Goal: Task Accomplishment & Management: Complete application form

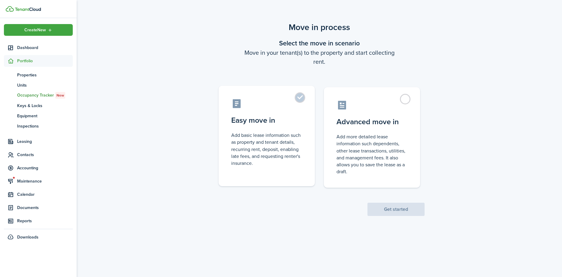
click at [299, 98] on label "Easy move in Add basic lease information such as property and tenant details, r…" at bounding box center [267, 136] width 96 height 100
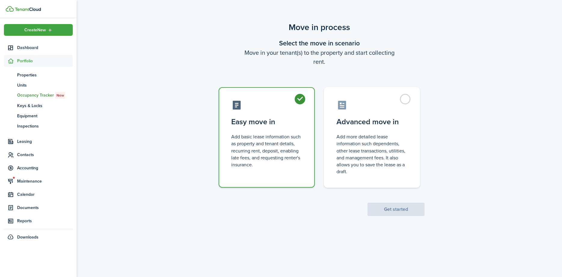
radio input "true"
click at [387, 208] on button "Get started" at bounding box center [395, 209] width 57 height 13
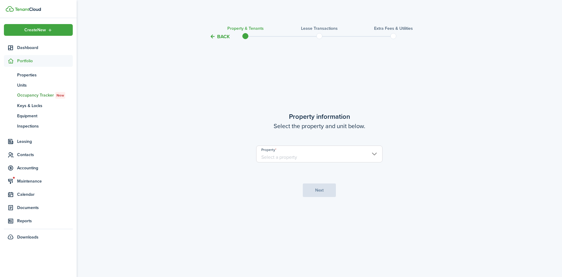
click at [375, 152] on input "Property" at bounding box center [319, 153] width 126 height 17
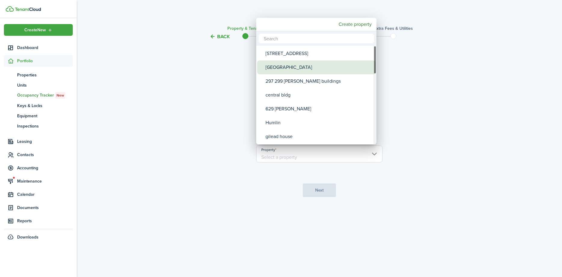
click at [281, 67] on div "[GEOGRAPHIC_DATA]" at bounding box center [318, 67] width 106 height 14
type input "[GEOGRAPHIC_DATA]"
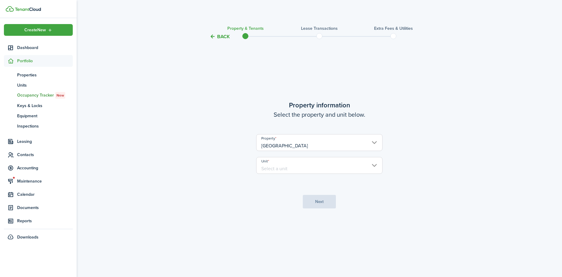
click at [371, 164] on input "Unit" at bounding box center [319, 165] width 126 height 17
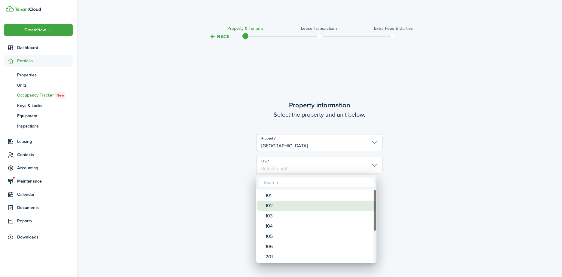
click at [293, 206] on div "102" at bounding box center [318, 205] width 106 height 10
type input "102"
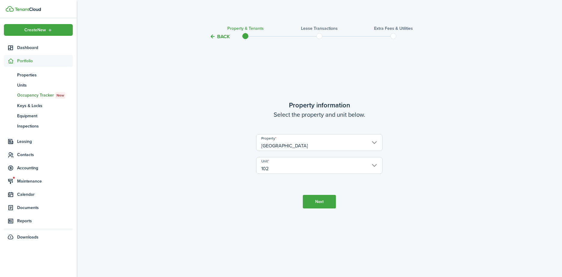
click at [314, 199] on button "Next" at bounding box center [319, 202] width 33 height 14
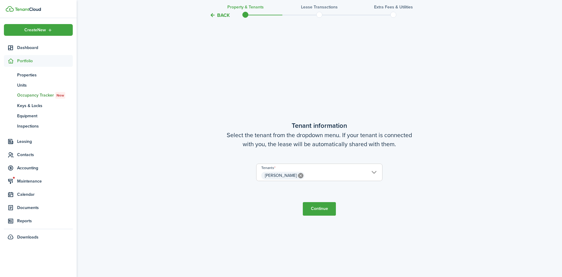
scroll to position [237, 0]
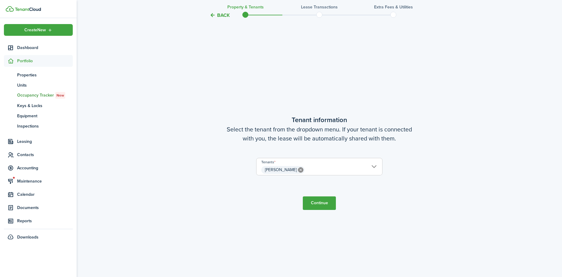
click at [318, 204] on button "Continue" at bounding box center [319, 203] width 33 height 14
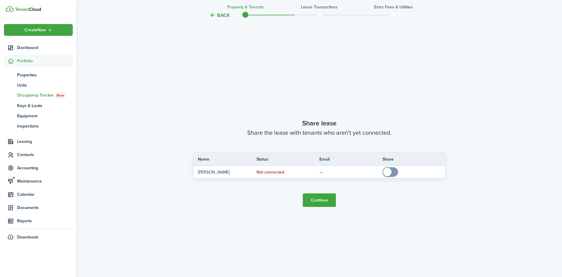
scroll to position [513, 0]
click at [319, 194] on button "Continue" at bounding box center [319, 200] width 33 height 14
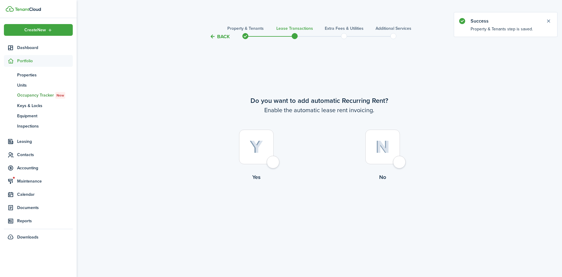
click at [273, 162] on div at bounding box center [256, 147] width 35 height 35
radio input "true"
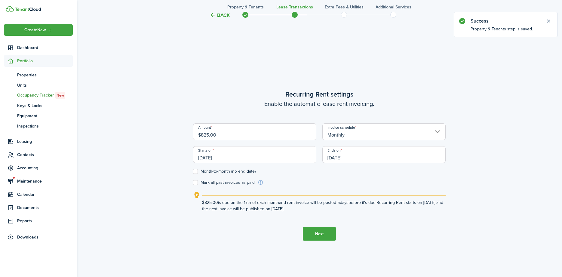
scroll to position [237, 0]
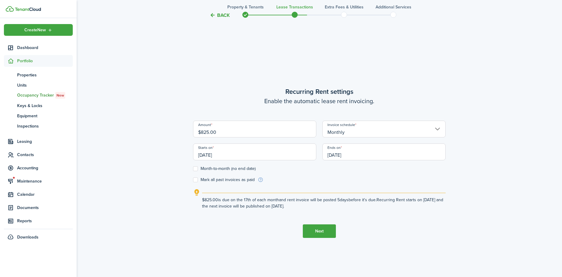
click at [217, 132] on input "$825.00" at bounding box center [254, 129] width 123 height 17
click at [253, 153] on input "[DATE]" at bounding box center [254, 151] width 123 height 17
type input "$1,060.00"
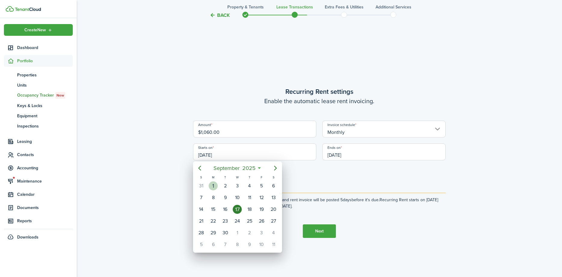
click at [215, 185] on div "1" at bounding box center [213, 185] width 9 height 9
type input "[DATE]"
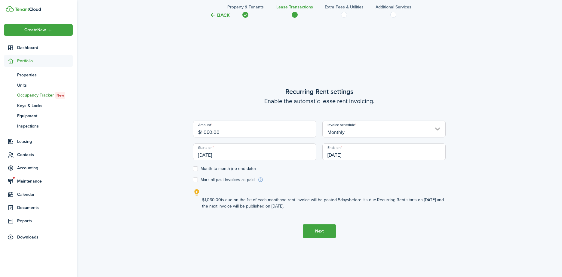
click at [354, 152] on input "[DATE]" at bounding box center [383, 151] width 123 height 17
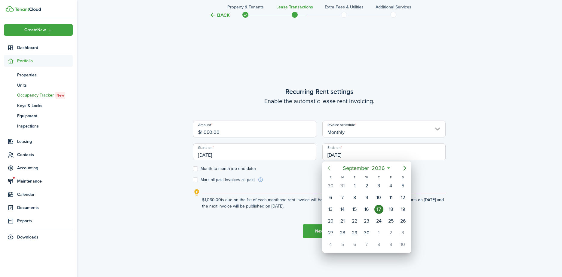
click at [330, 168] on icon "Previous page" at bounding box center [328, 167] width 7 height 7
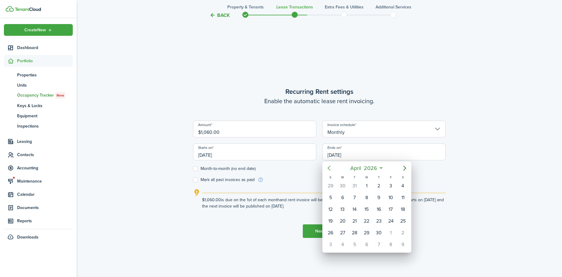
click at [330, 169] on icon "Previous page" at bounding box center [328, 167] width 7 height 7
click at [331, 208] on div "15" at bounding box center [330, 209] width 9 height 9
type input "[DATE]"
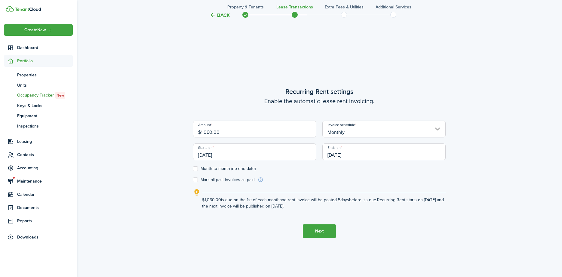
click at [316, 232] on button "Next" at bounding box center [319, 231] width 33 height 14
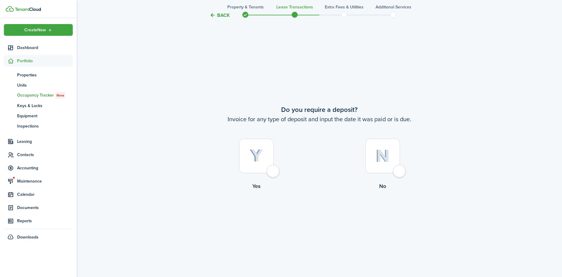
scroll to position [513, 0]
click at [272, 172] on div at bounding box center [256, 155] width 35 height 35
radio input "true"
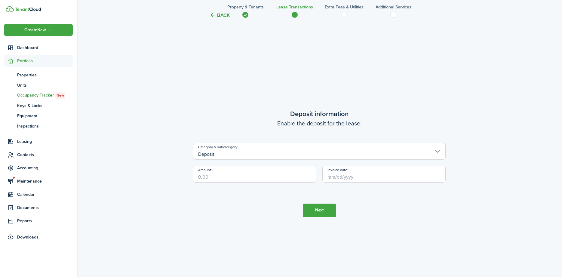
scroll to position [790, 0]
click at [217, 173] on input "Amount" at bounding box center [254, 173] width 123 height 17
click at [338, 176] on input "Invoice date" at bounding box center [383, 173] width 123 height 17
type input "$1,500.00"
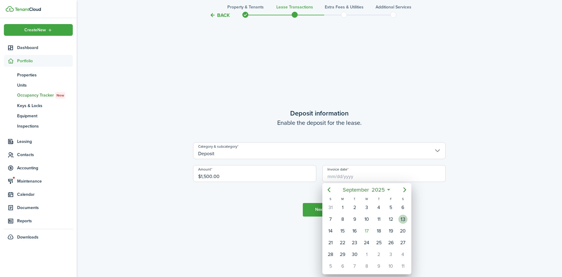
click at [403, 219] on div "13" at bounding box center [402, 219] width 9 height 9
type input "[DATE]"
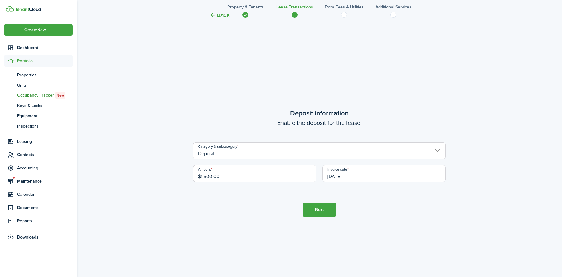
click at [320, 210] on button "Next" at bounding box center [319, 210] width 33 height 14
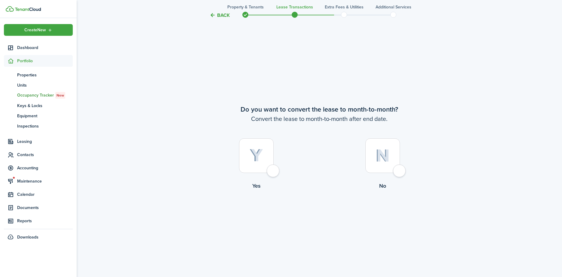
scroll to position [1067, 0]
click at [396, 171] on div at bounding box center [382, 155] width 35 height 35
radio input "true"
click at [312, 213] on button "Continue" at bounding box center [319, 214] width 33 height 14
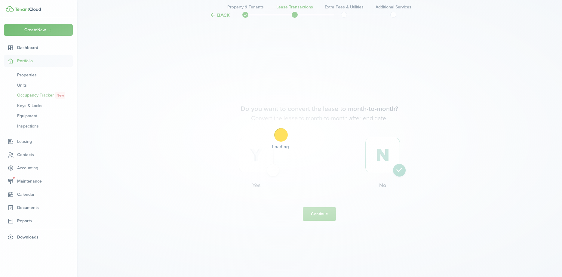
scroll to position [0, 0]
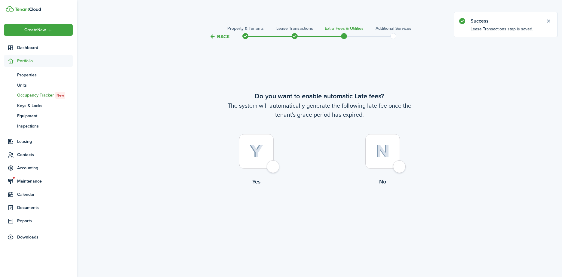
click at [395, 167] on div at bounding box center [382, 151] width 35 height 35
radio input "true"
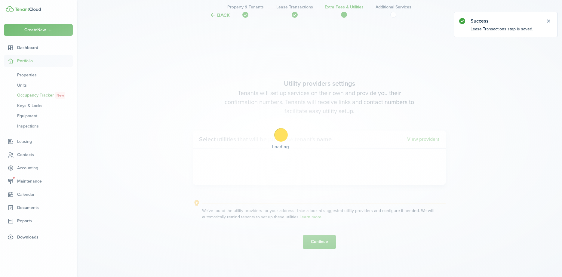
scroll to position [237, 0]
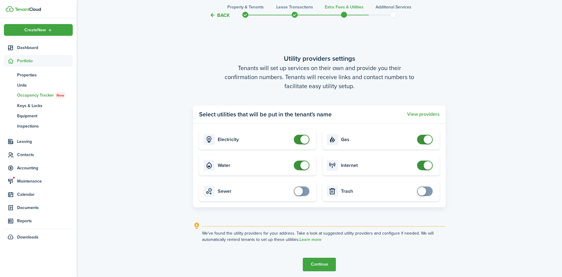
click at [317, 262] on button "Continue" at bounding box center [319, 265] width 33 height 14
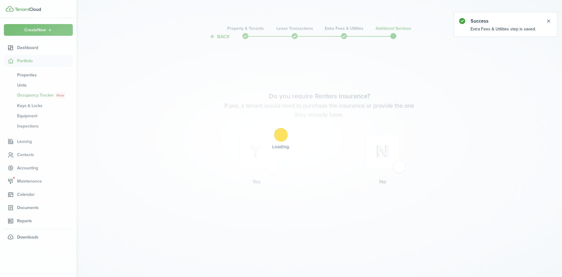
scroll to position [0, 0]
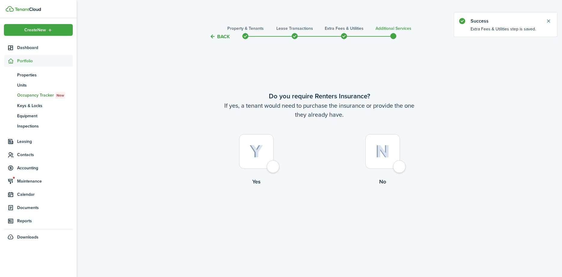
click at [397, 167] on div at bounding box center [382, 151] width 35 height 35
radio input "true"
click at [328, 212] on button "Complete move in" at bounding box center [319, 211] width 44 height 14
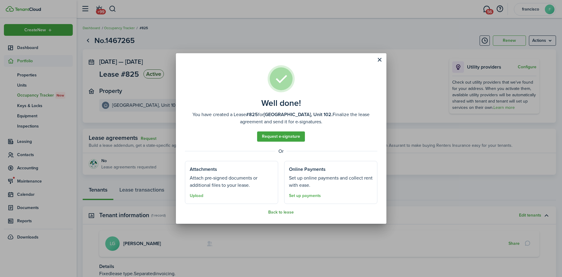
click at [283, 211] on button "Back to lease" at bounding box center [281, 212] width 26 height 5
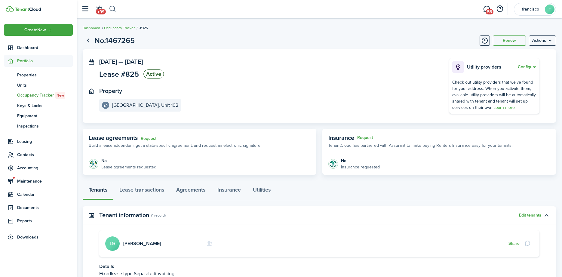
click at [116, 10] on button "button" at bounding box center [113, 9] width 8 height 10
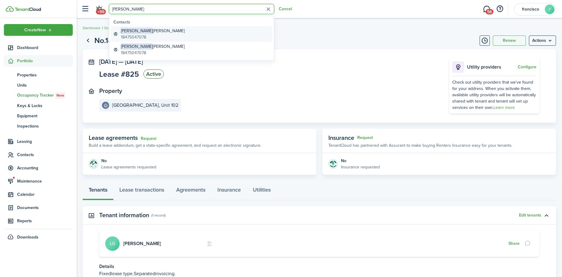
type input "[PERSON_NAME]"
click at [128, 33] on span "[PERSON_NAME]" at bounding box center [137, 31] width 32 height 6
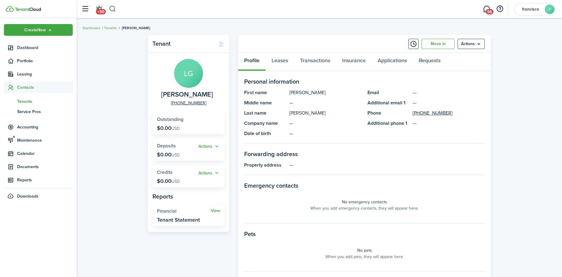
click at [112, 7] on button "button" at bounding box center [113, 9] width 8 height 10
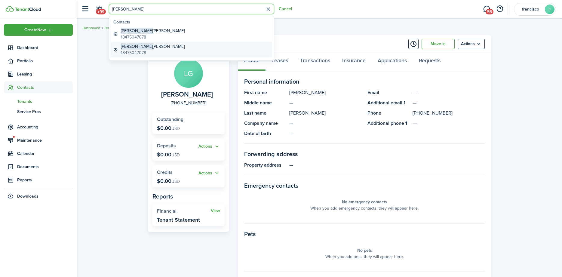
type input "[PERSON_NAME]"
click at [142, 49] on global-search-item-title "[PERSON_NAME]" at bounding box center [153, 46] width 64 height 6
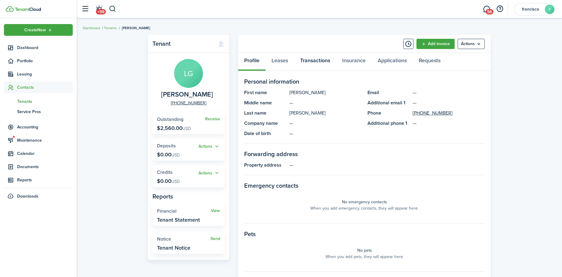
click at [307, 60] on link "Transactions" at bounding box center [315, 62] width 42 height 18
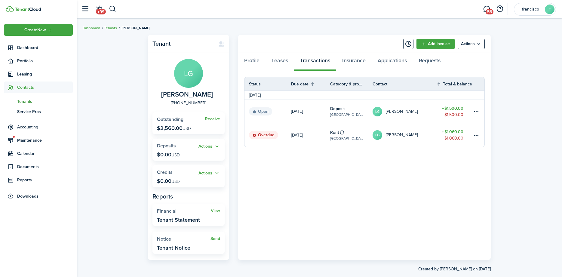
click at [261, 111] on status "Open" at bounding box center [260, 111] width 23 height 8
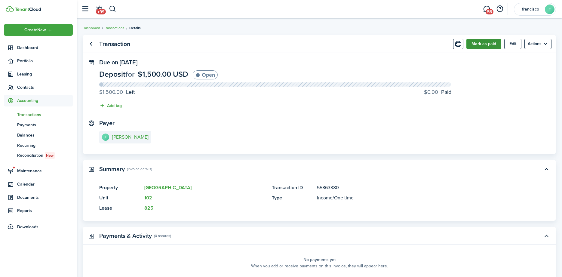
click at [477, 44] on button "Mark as paid" at bounding box center [483, 44] width 35 height 10
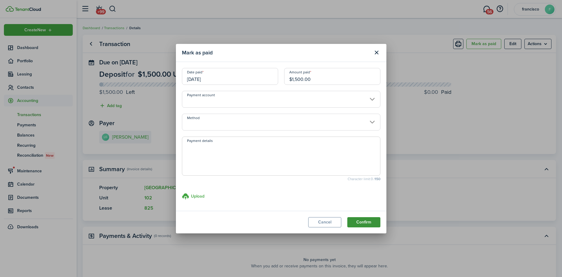
click at [366, 222] on button "Confirm" at bounding box center [363, 222] width 33 height 10
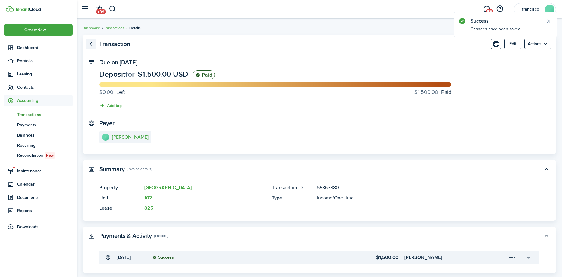
click at [90, 44] on link "Go back" at bounding box center [91, 44] width 10 height 10
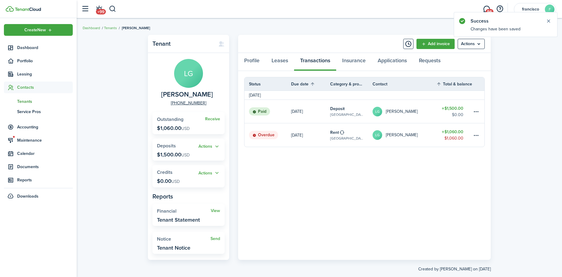
click at [265, 135] on status "Overdue" at bounding box center [263, 135] width 29 height 8
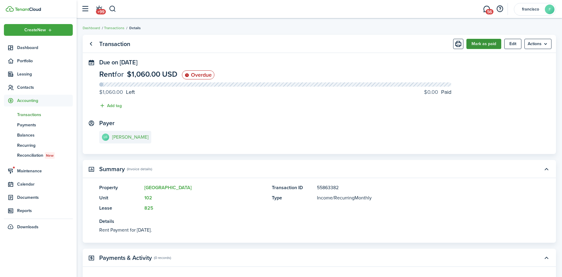
click at [470, 43] on button "Mark as paid" at bounding box center [483, 44] width 35 height 10
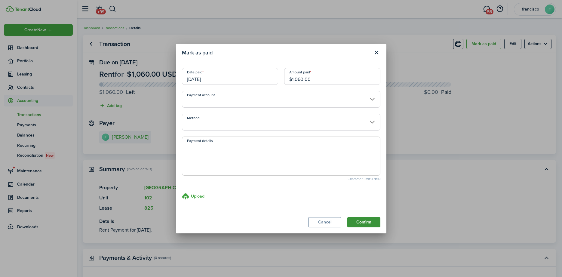
click at [356, 221] on button "Confirm" at bounding box center [363, 222] width 33 height 10
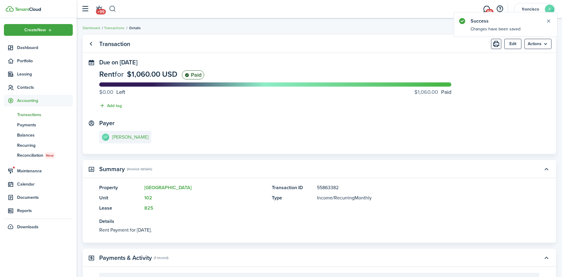
click at [114, 7] on button "button" at bounding box center [113, 9] width 8 height 10
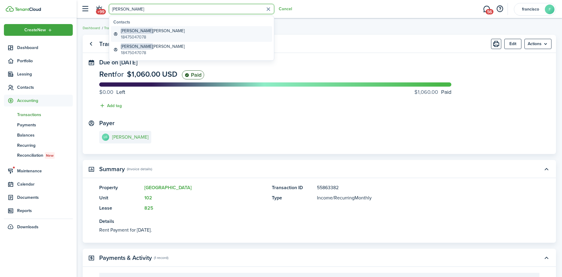
type input "[PERSON_NAME]"
click at [124, 31] on span "[PERSON_NAME]" at bounding box center [137, 31] width 32 height 6
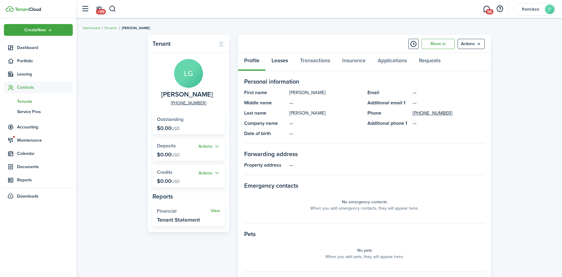
click at [276, 63] on link "Leases" at bounding box center [279, 62] width 29 height 18
